Goal: Ask a question

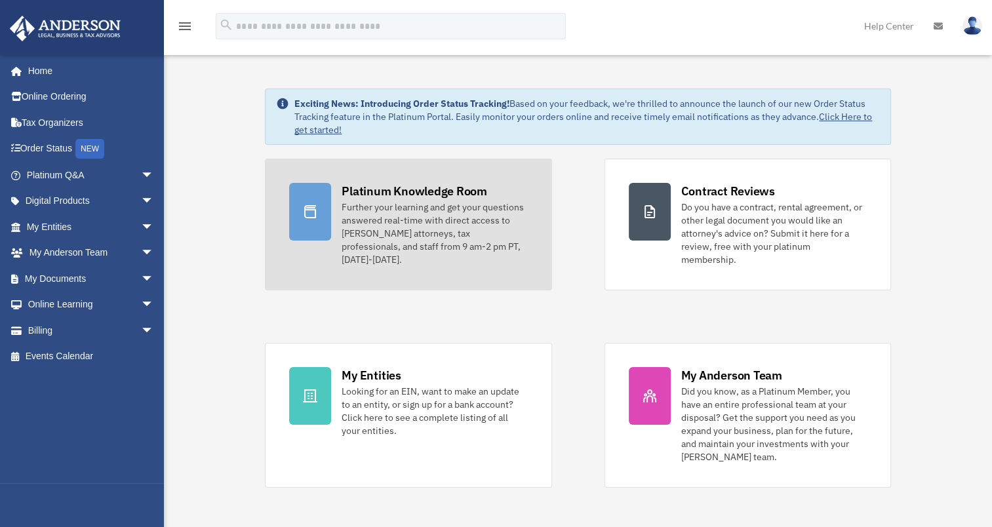
click at [446, 212] on div "Further your learning and get your questions answered real-time with direct acc…" at bounding box center [435, 234] width 186 height 66
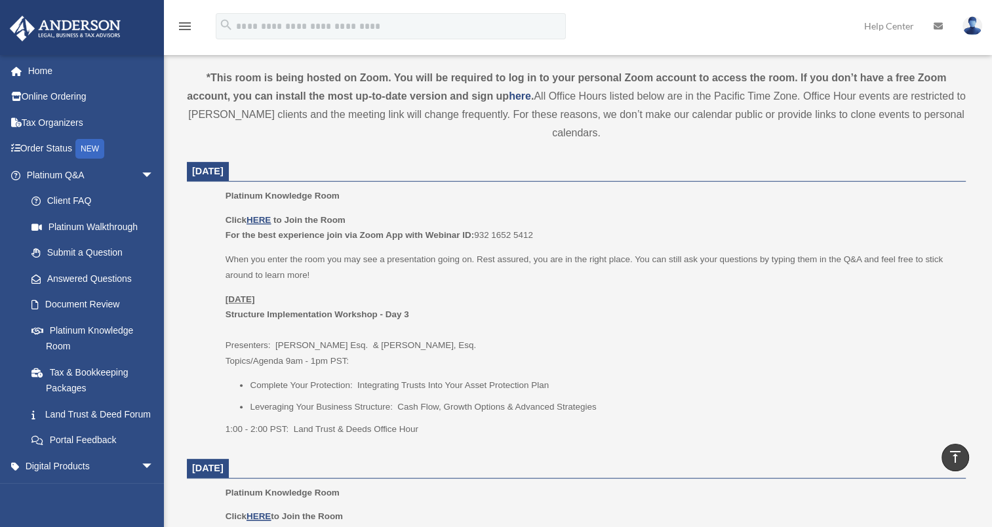
scroll to position [459, 0]
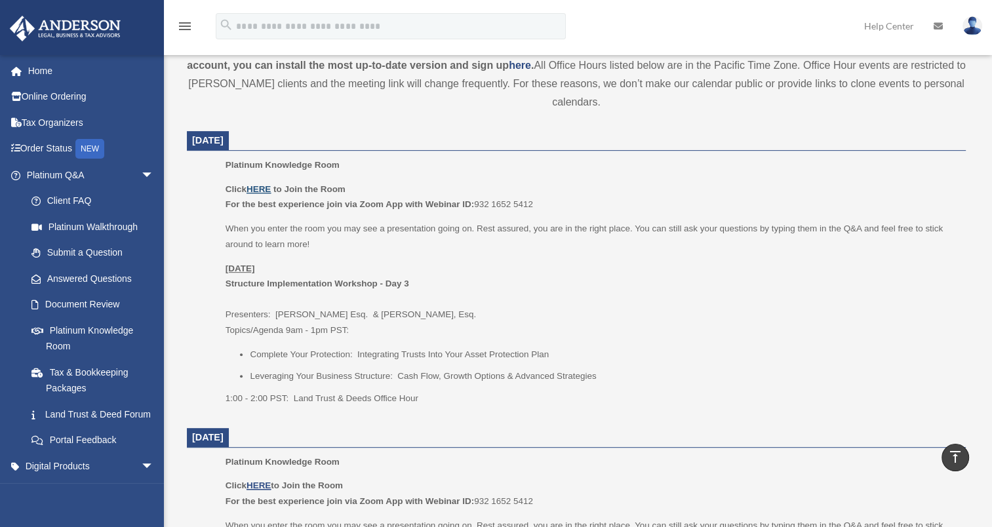
click at [261, 186] on u "HERE" at bounding box center [259, 189] width 24 height 10
click at [113, 333] on link "Platinum Knowledge Room" at bounding box center [95, 338] width 155 height 42
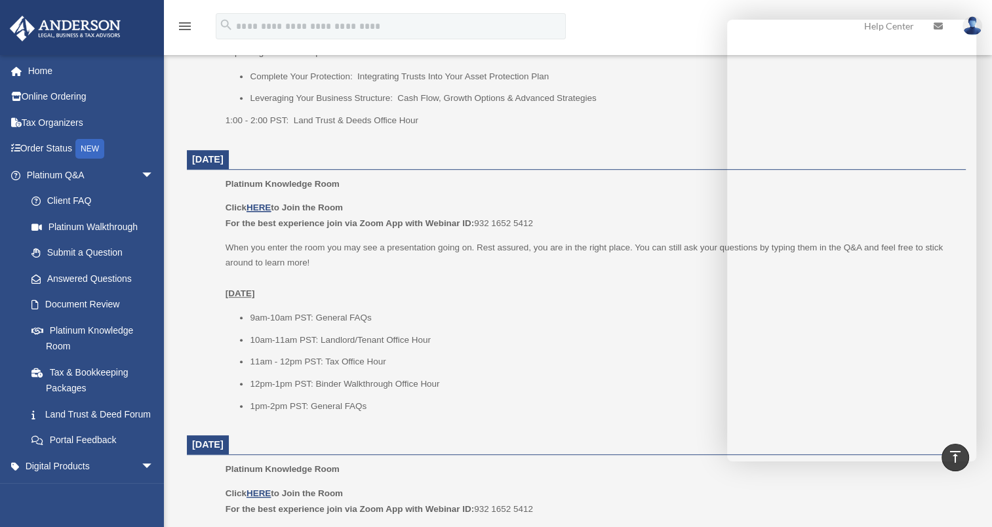
scroll to position [805, 0]
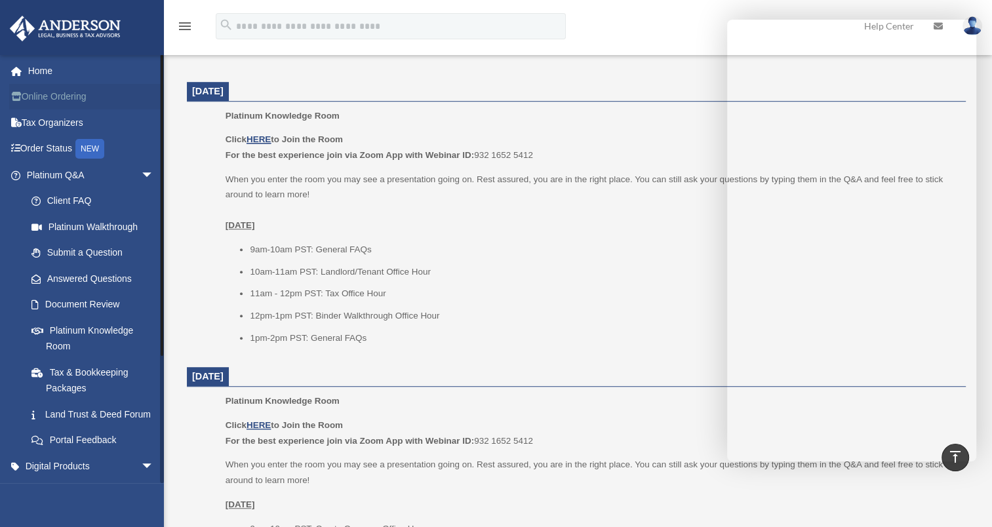
click at [52, 108] on link "Online Ordering" at bounding box center [91, 97] width 165 height 26
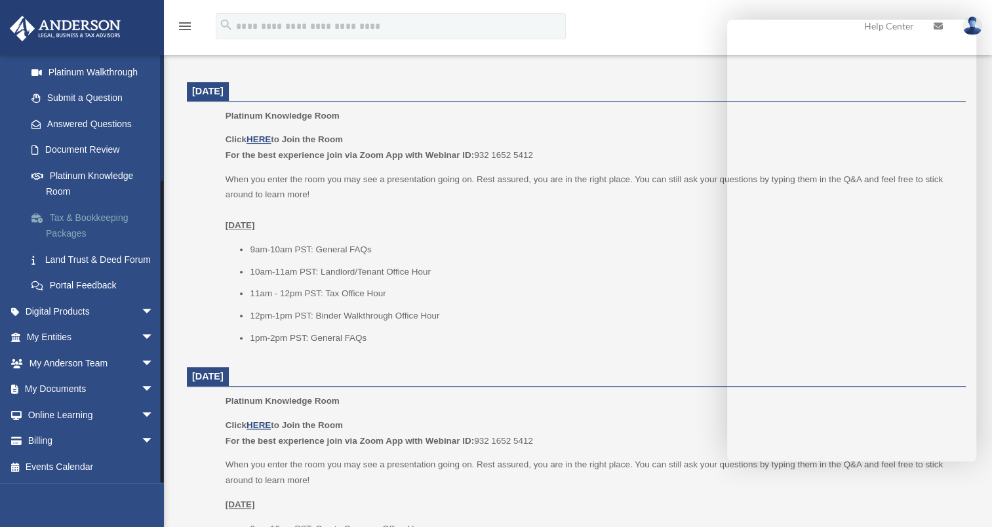
scroll to position [170, 0]
click at [141, 310] on span "arrow_drop_down" at bounding box center [154, 311] width 26 height 27
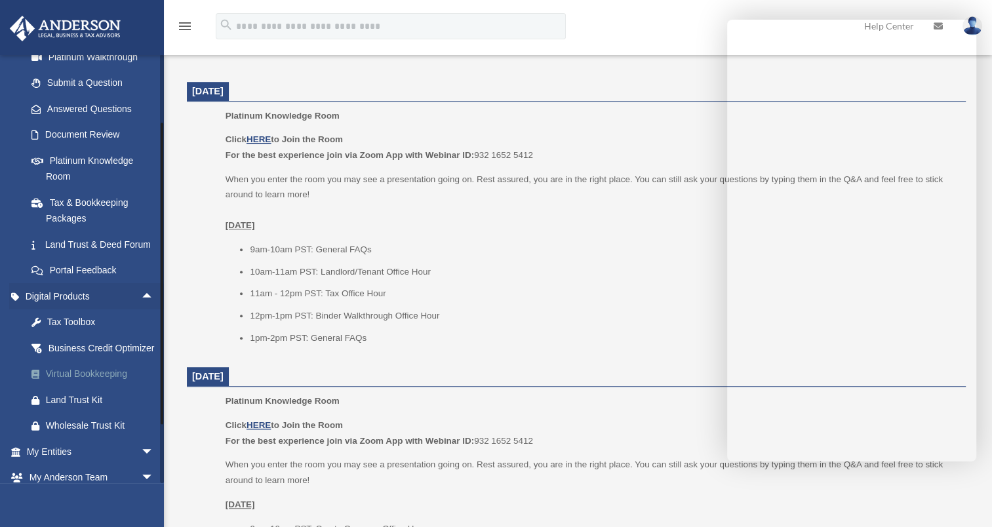
scroll to position [235, 0]
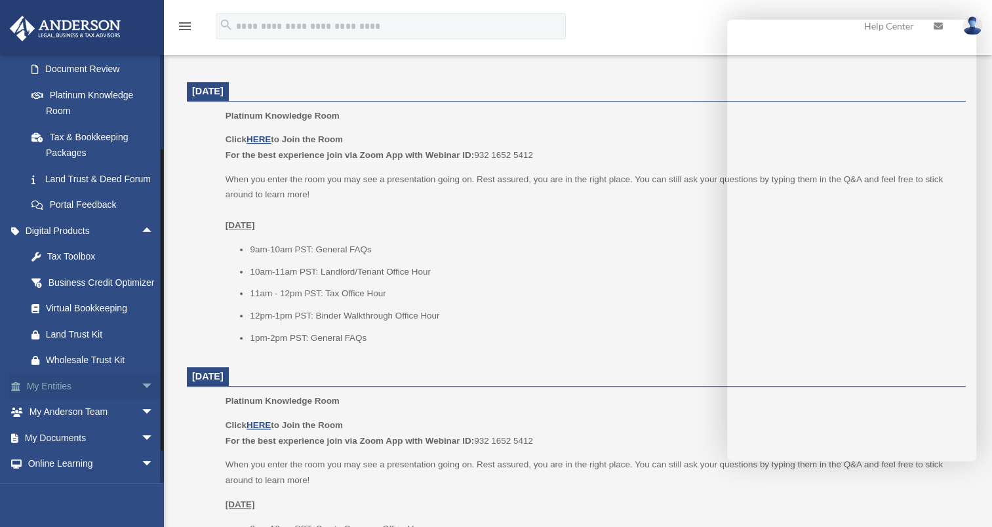
click at [141, 400] on span "arrow_drop_down" at bounding box center [154, 386] width 26 height 27
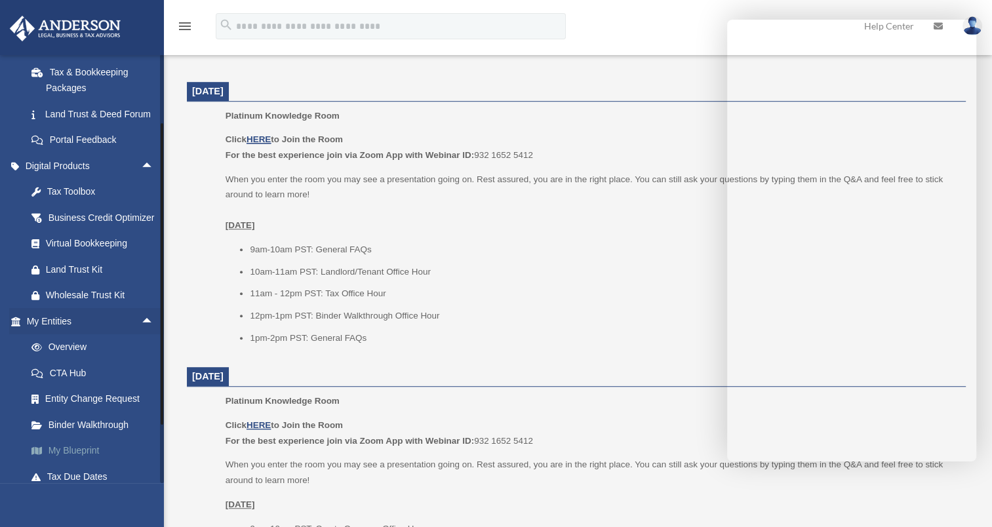
scroll to position [367, 0]
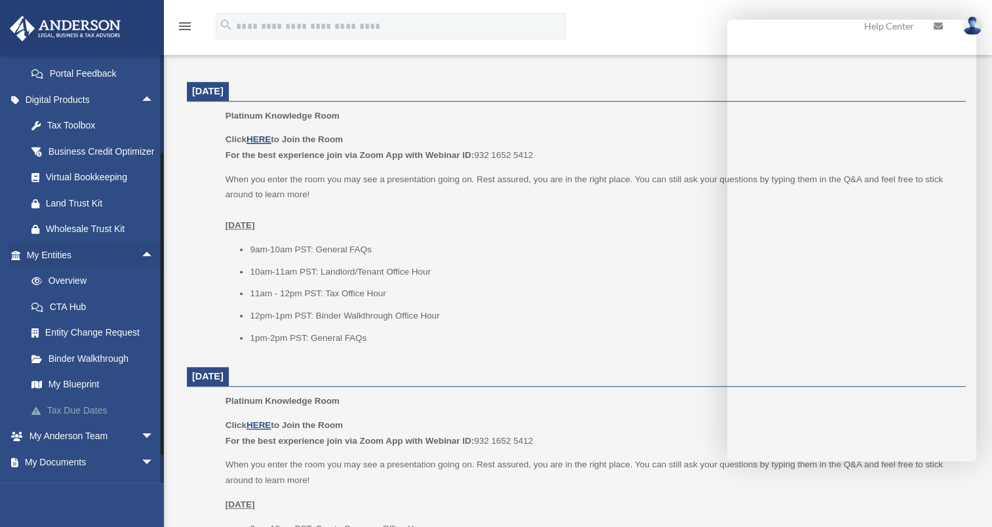
click at [75, 424] on link "Tax Due Dates" at bounding box center [95, 410] width 155 height 26
click at [68, 398] on link "My Blueprint" at bounding box center [95, 385] width 155 height 26
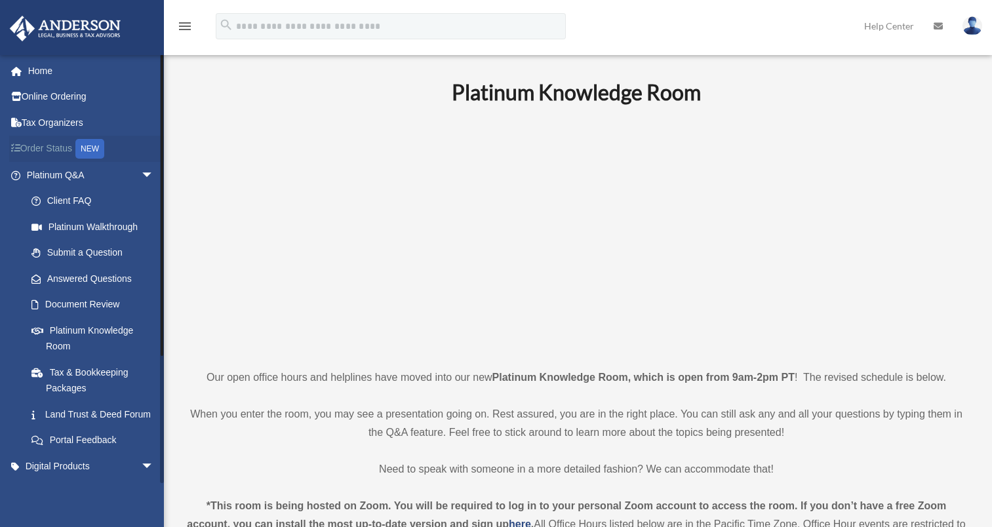
scroll to position [805, 0]
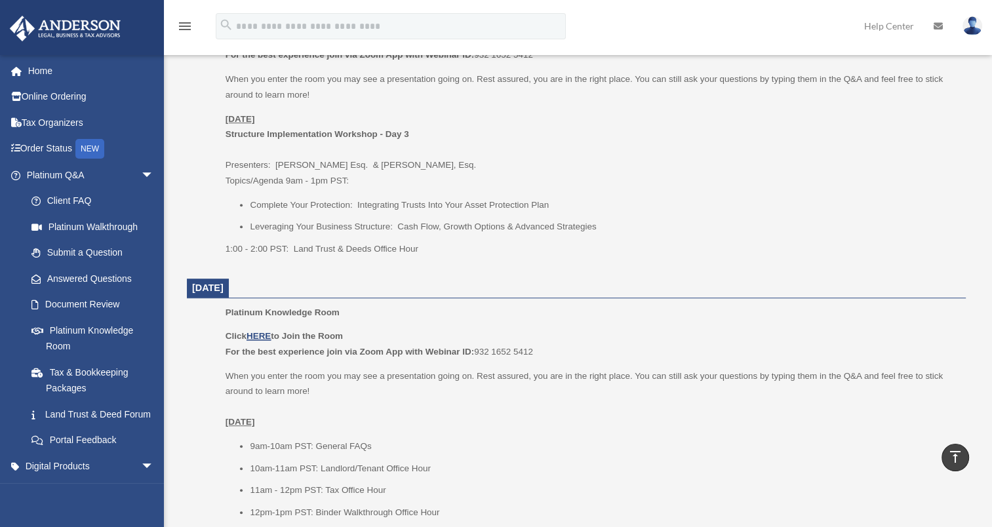
click at [955, 459] on icon "vertical_align_top" at bounding box center [955, 457] width 16 height 16
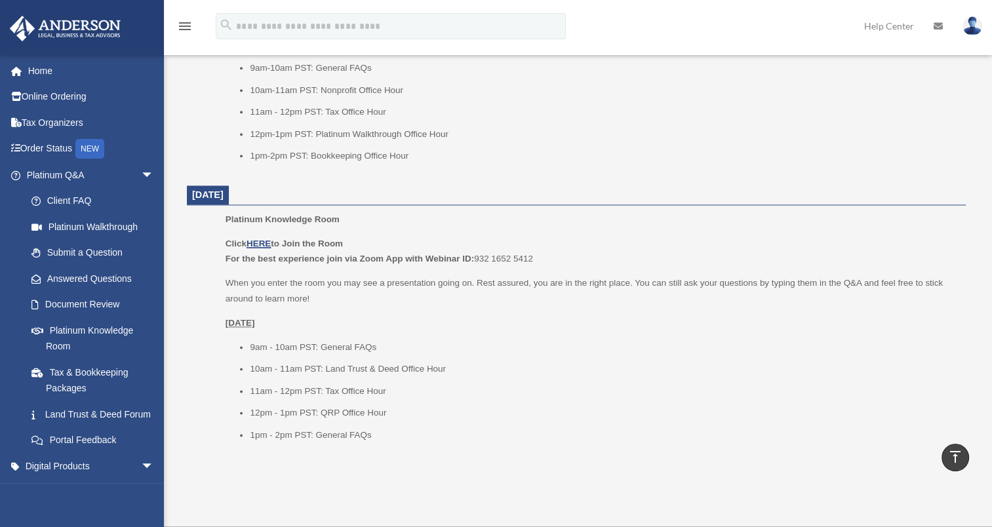
scroll to position [1535, 0]
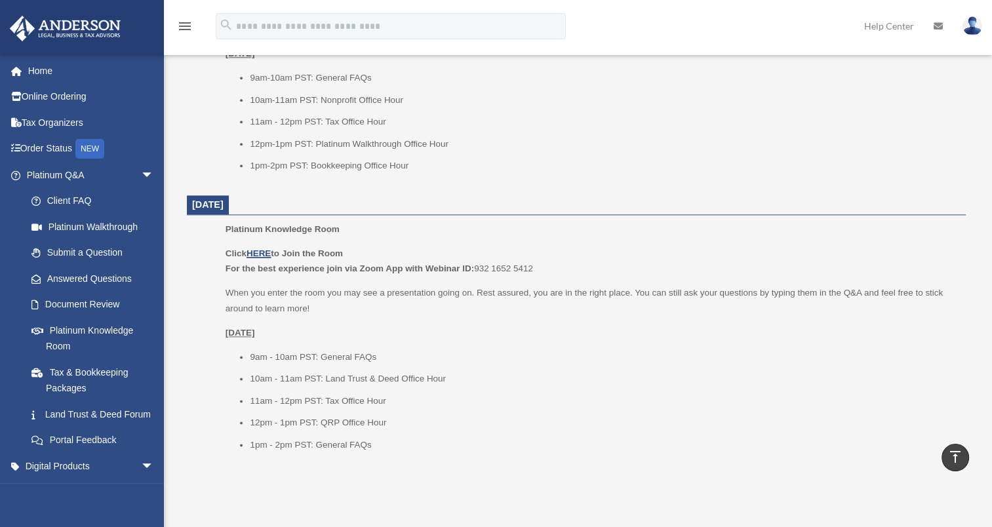
click at [939, 23] on icon at bounding box center [938, 26] width 9 height 9
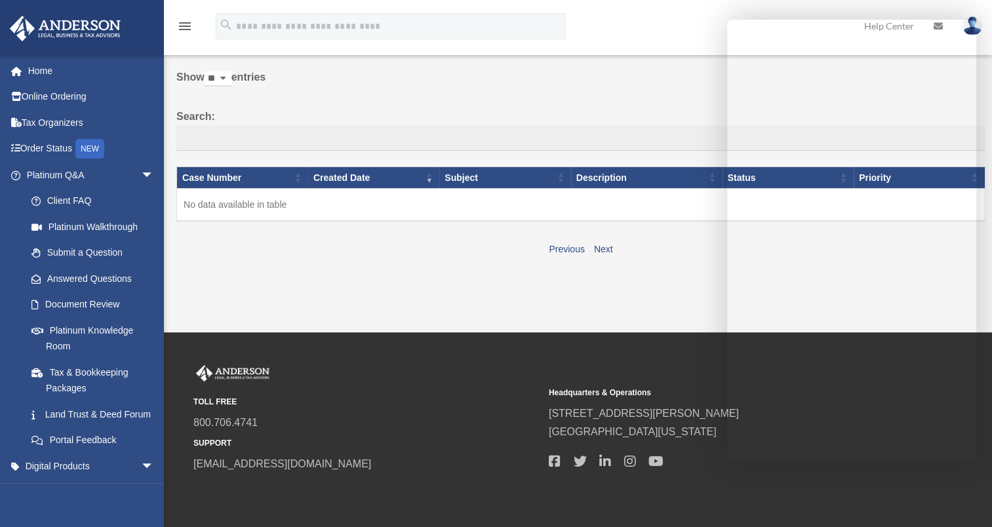
scroll to position [104, 0]
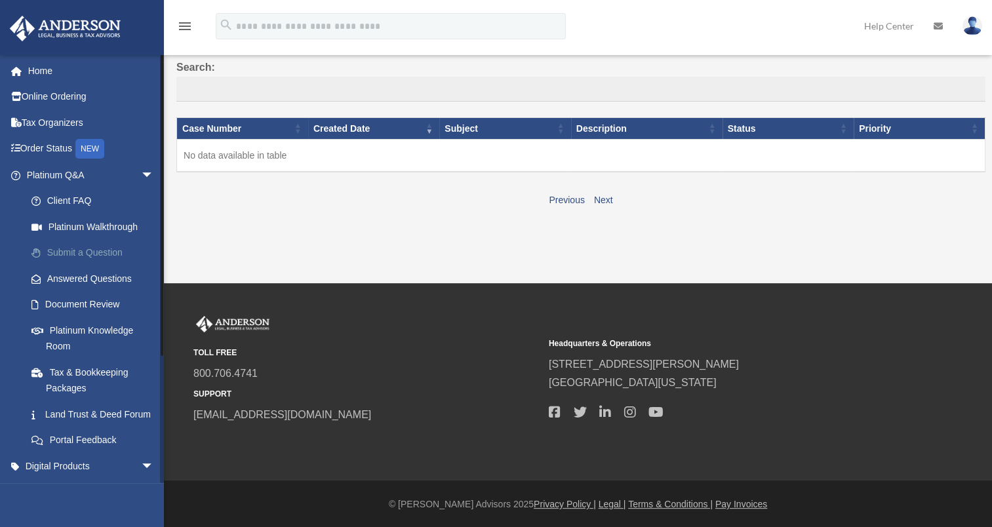
click at [93, 250] on link "Submit a Question" at bounding box center [95, 253] width 155 height 26
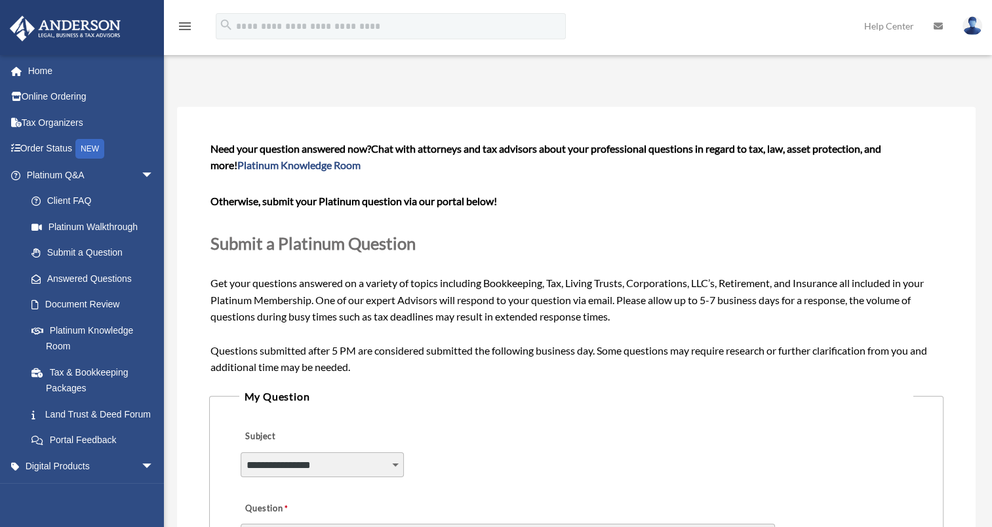
scroll to position [197, 0]
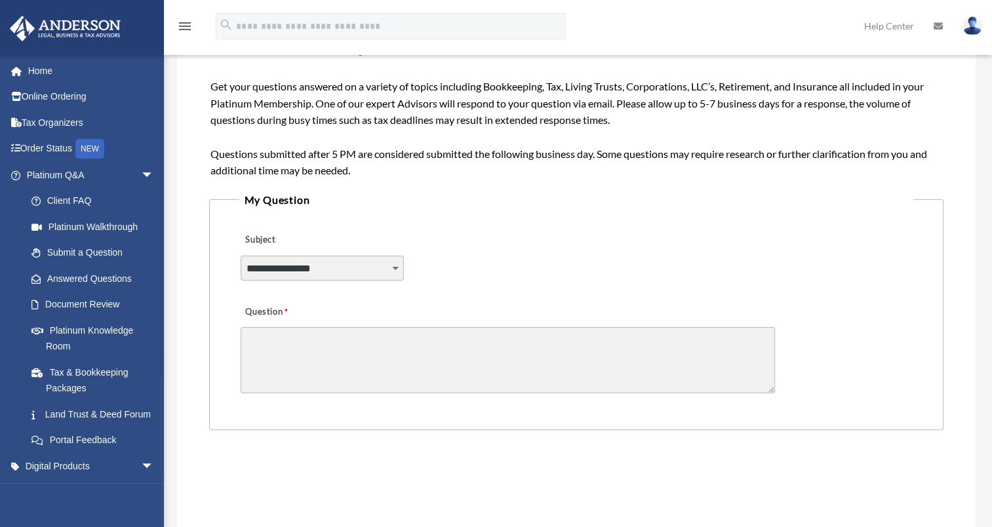
click at [325, 271] on select "**********" at bounding box center [323, 268] width 164 height 25
click at [68, 176] on link "Platinum Q&A arrow_drop_down" at bounding box center [91, 175] width 165 height 26
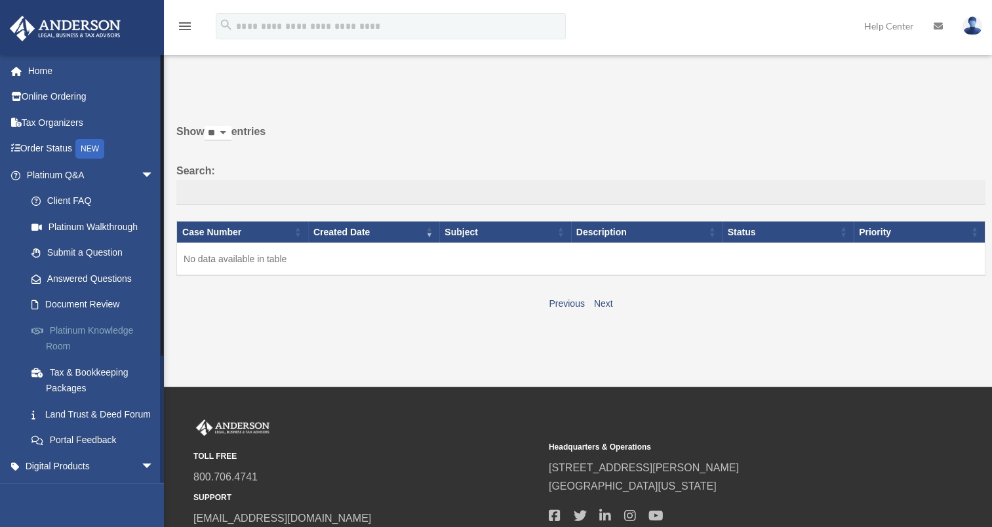
click at [107, 336] on link "Platinum Knowledge Room" at bounding box center [95, 338] width 155 height 42
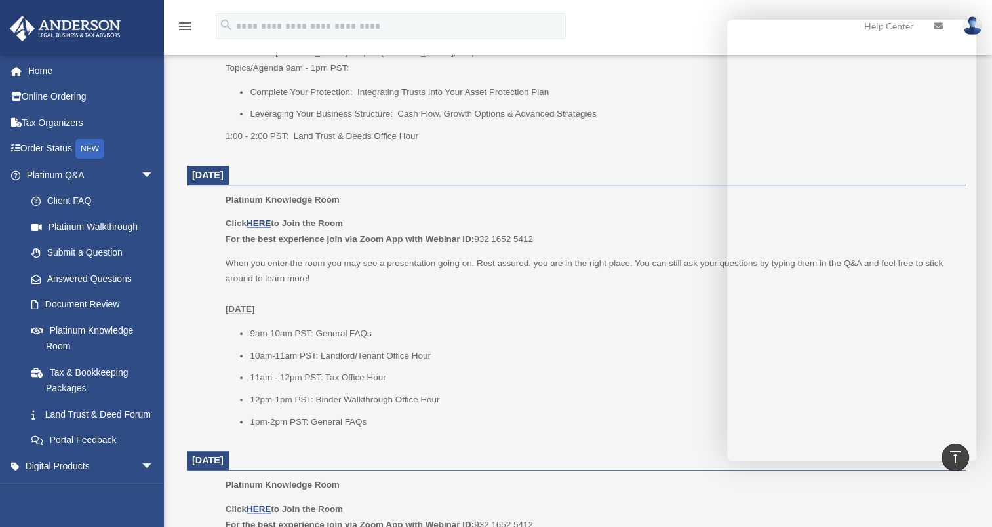
scroll to position [787, 0]
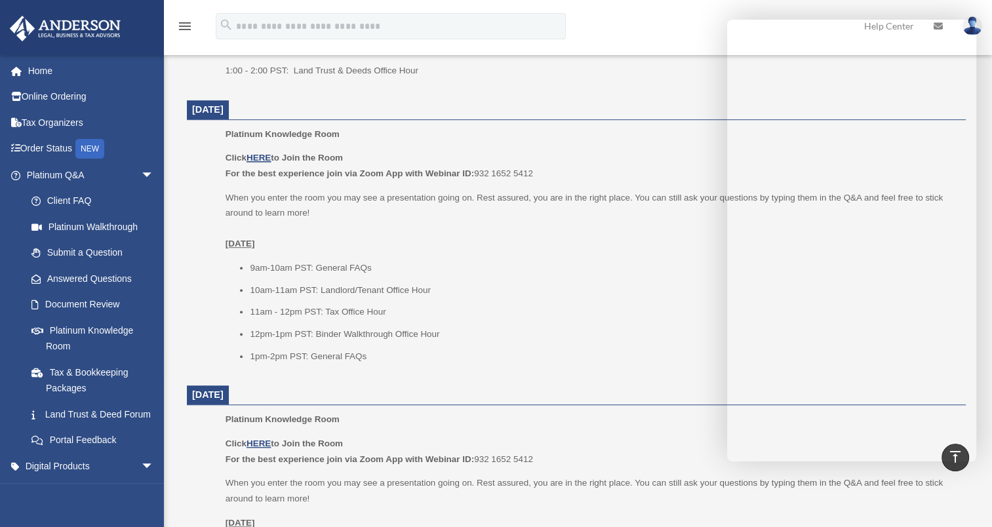
click at [677, 373] on dl "[DATE] Platinum Knowledge Room Click HERE to Join the Room For the best experie…" at bounding box center [576, 506] width 779 height 1406
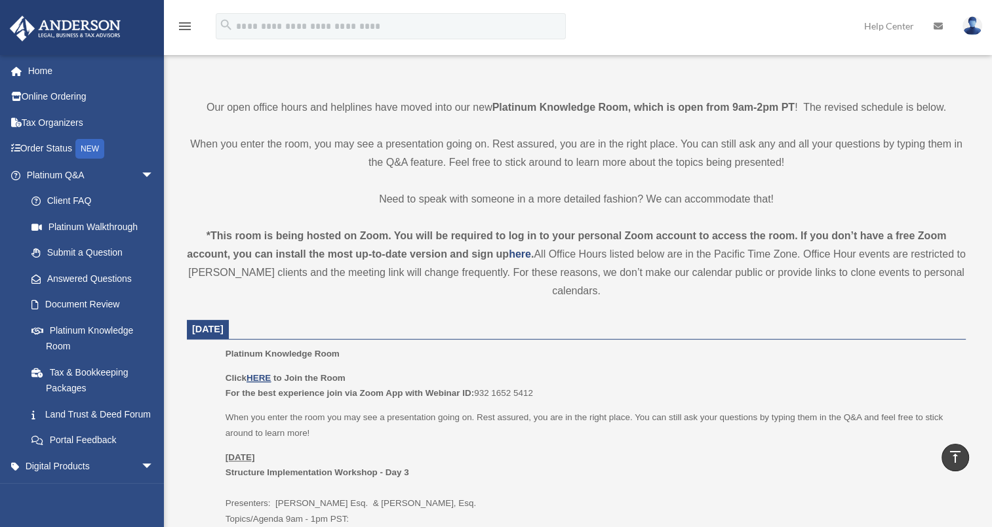
scroll to position [197, 0]
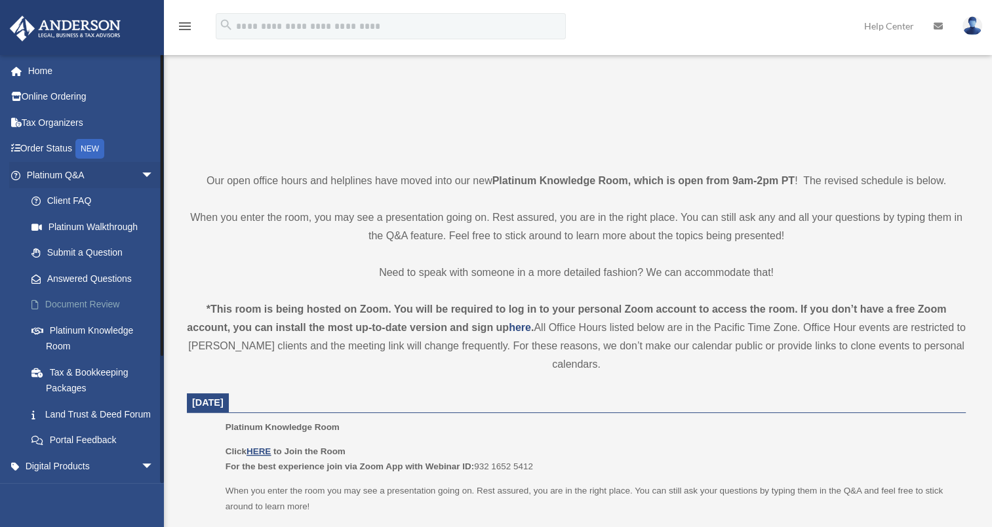
click at [81, 308] on link "Document Review" at bounding box center [95, 305] width 155 height 26
